Goal: Task Accomplishment & Management: Manage account settings

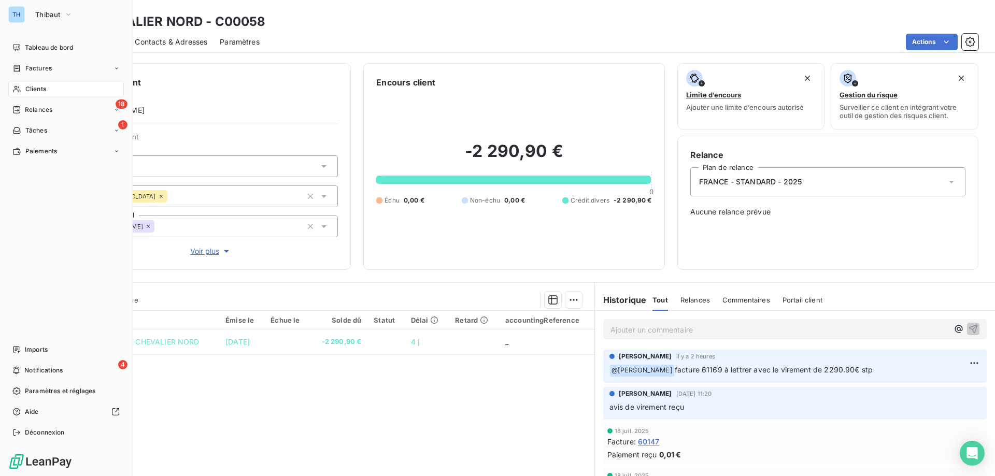
drag, startPoint x: 30, startPoint y: 16, endPoint x: 88, endPoint y: 20, distance: 58.2
click at [30, 16] on button "Thibaut" at bounding box center [54, 14] width 50 height 17
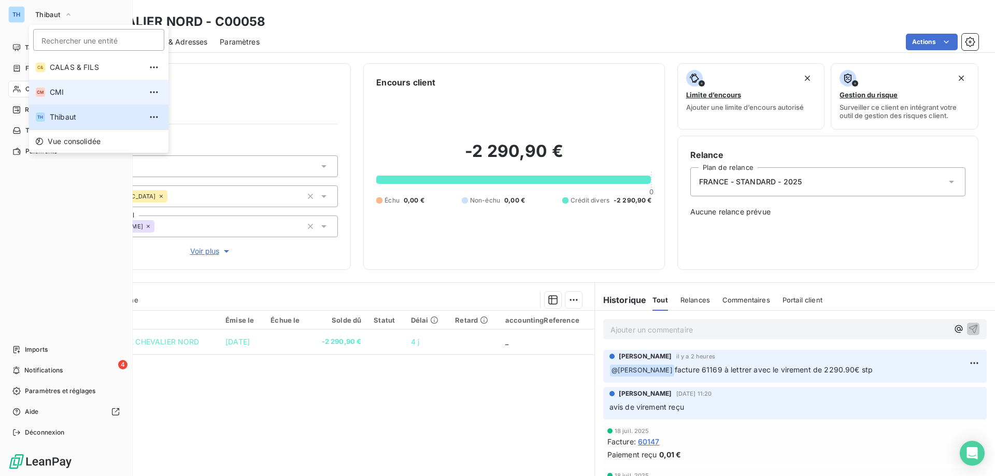
click at [74, 86] on li "CM CMI" at bounding box center [98, 92] width 139 height 25
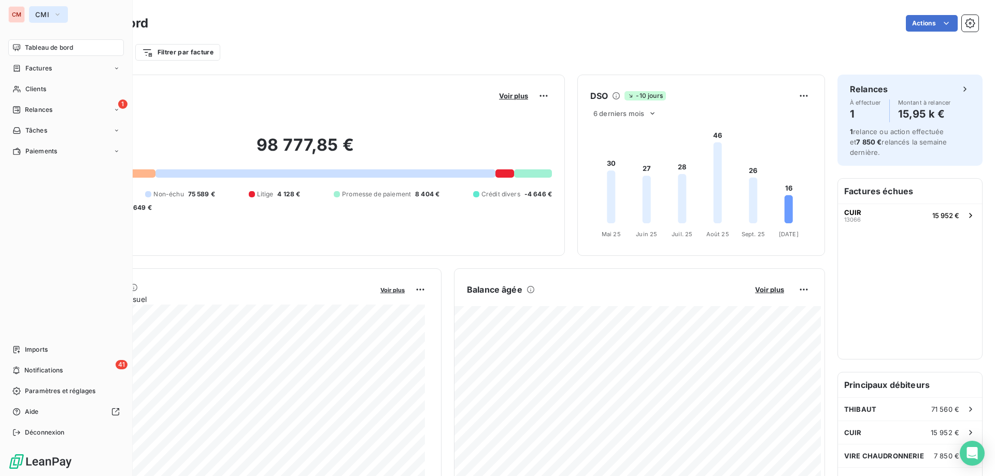
click at [48, 16] on span "CMI" at bounding box center [42, 14] width 14 height 8
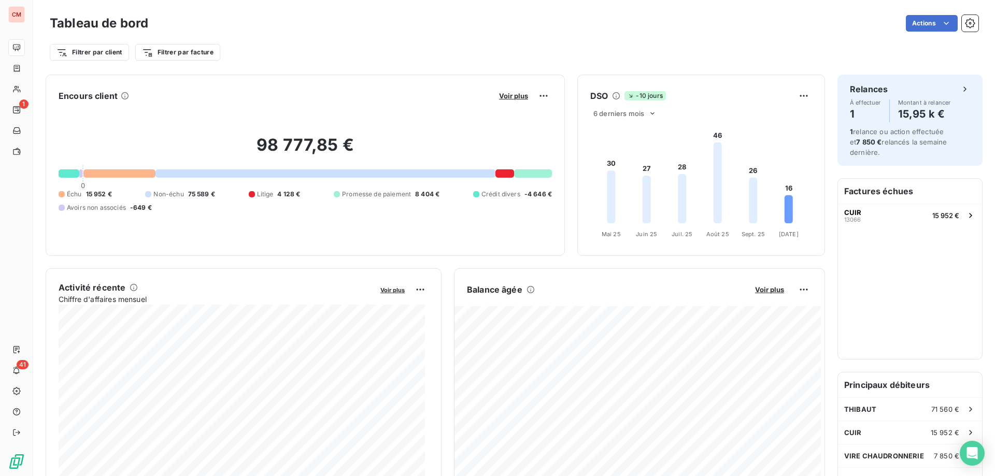
click at [257, 49] on div "Filtrer par client Filtrer par facture" at bounding box center [514, 52] width 929 height 20
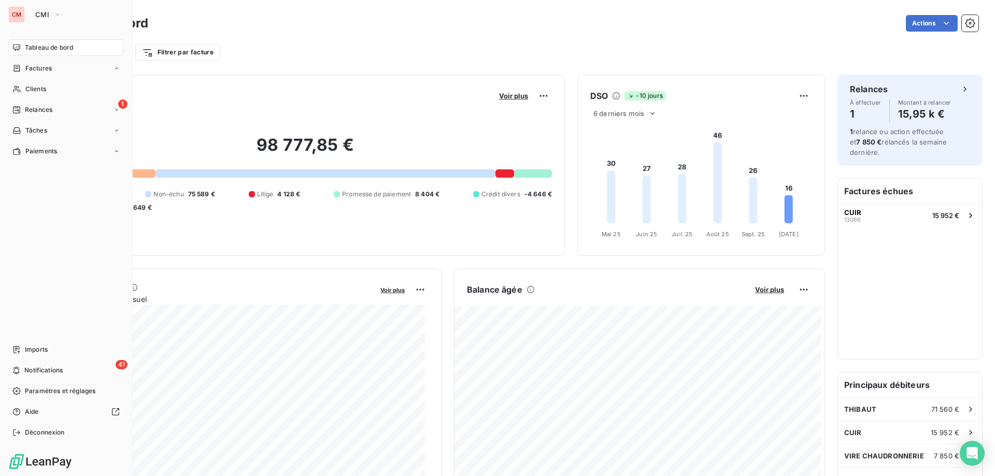
click at [30, 110] on span "Relances" at bounding box center [38, 109] width 27 height 9
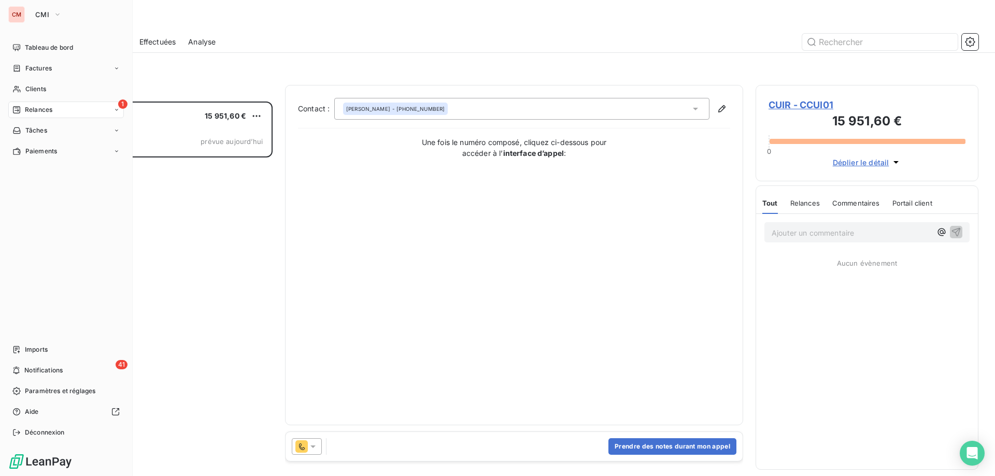
scroll to position [367, 215]
